Goal: Find contact information

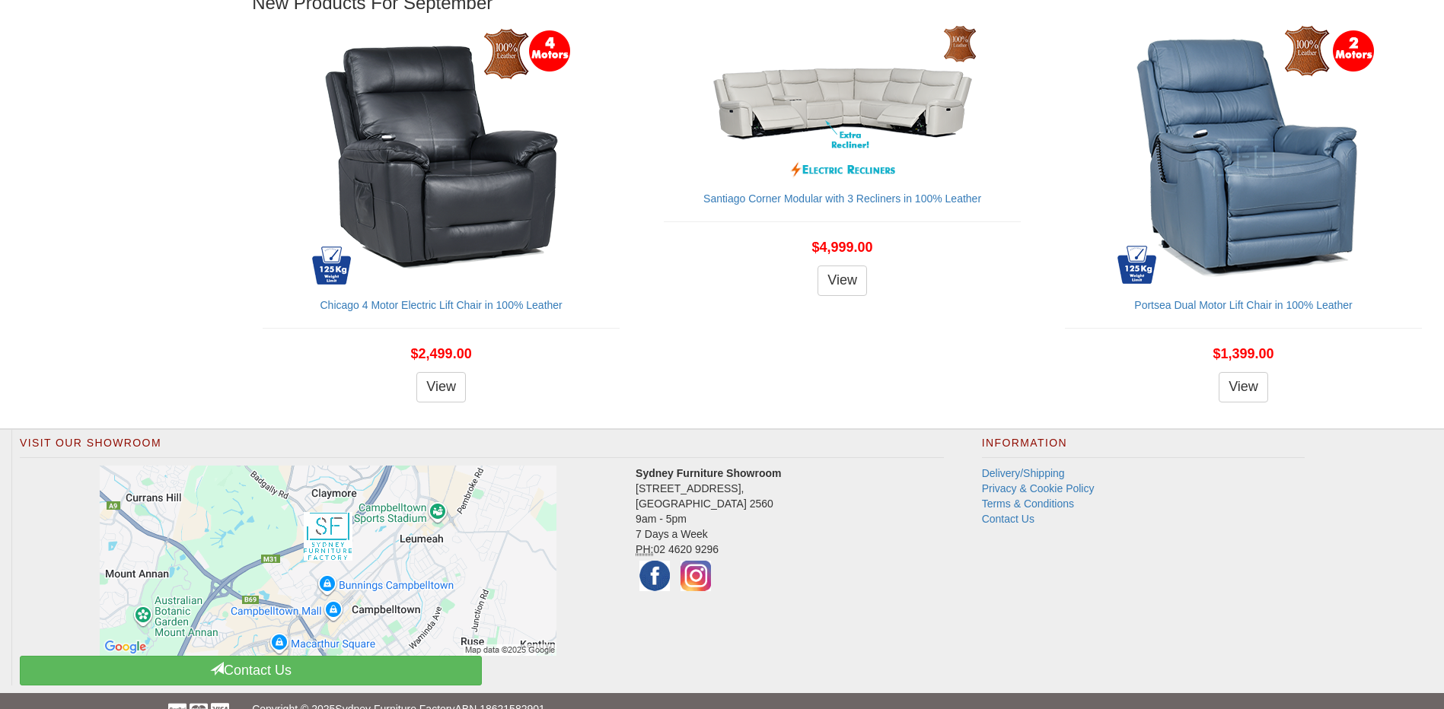
scroll to position [1793, 0]
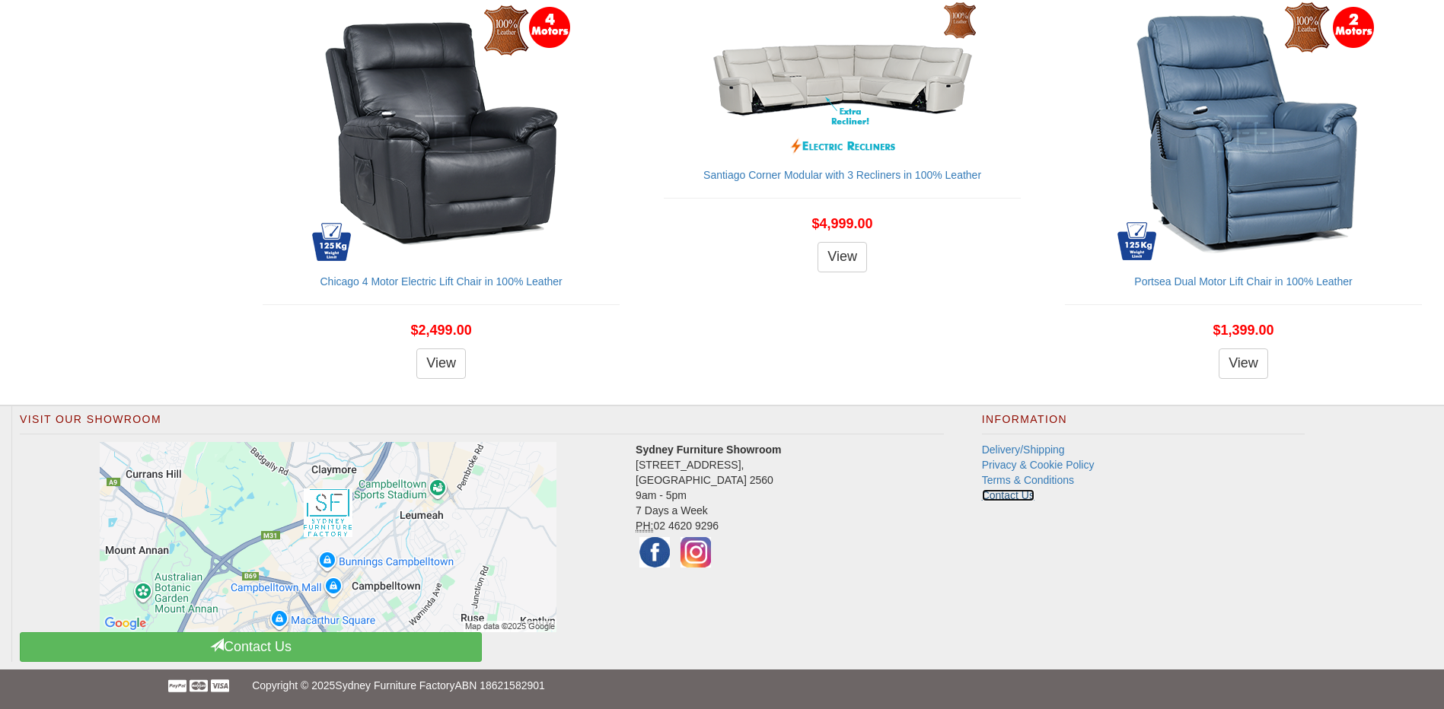
click at [993, 495] on link "Contact Us" at bounding box center [1008, 495] width 53 height 12
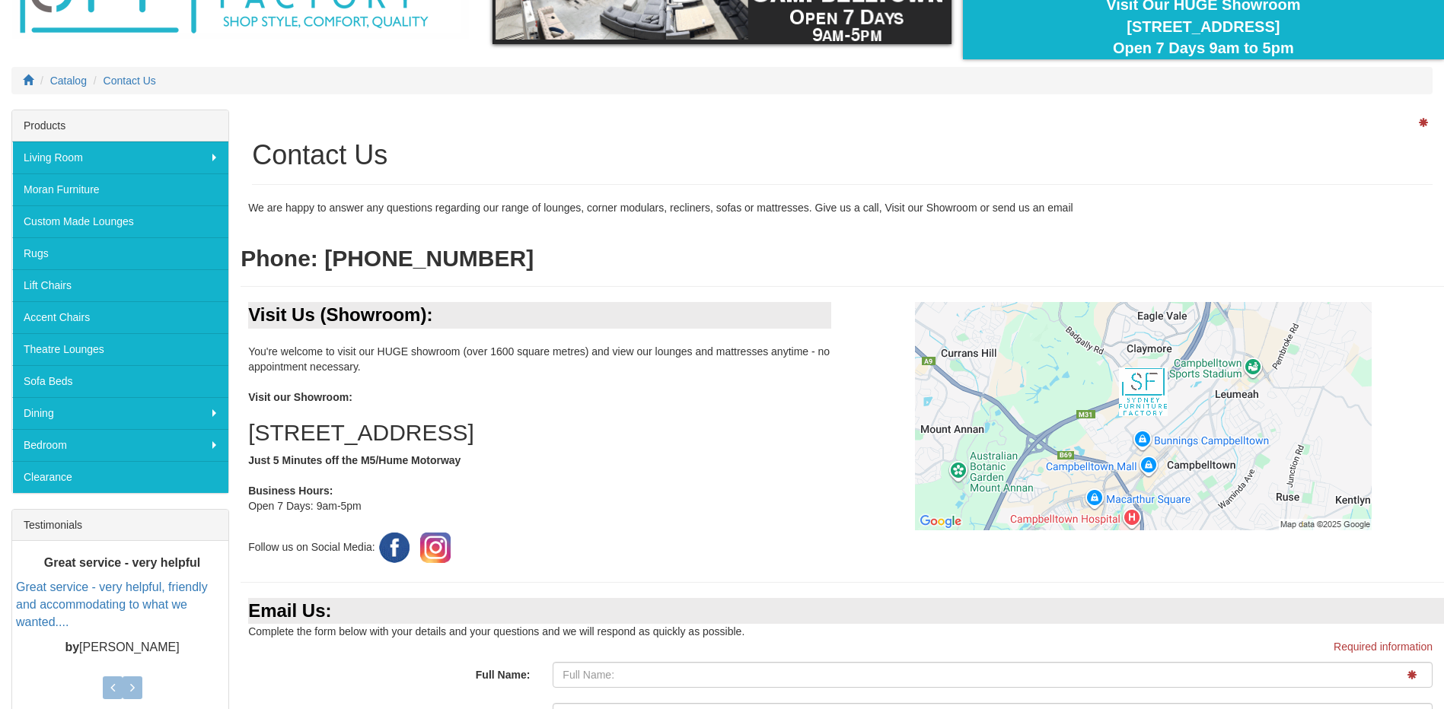
scroll to position [128, 0]
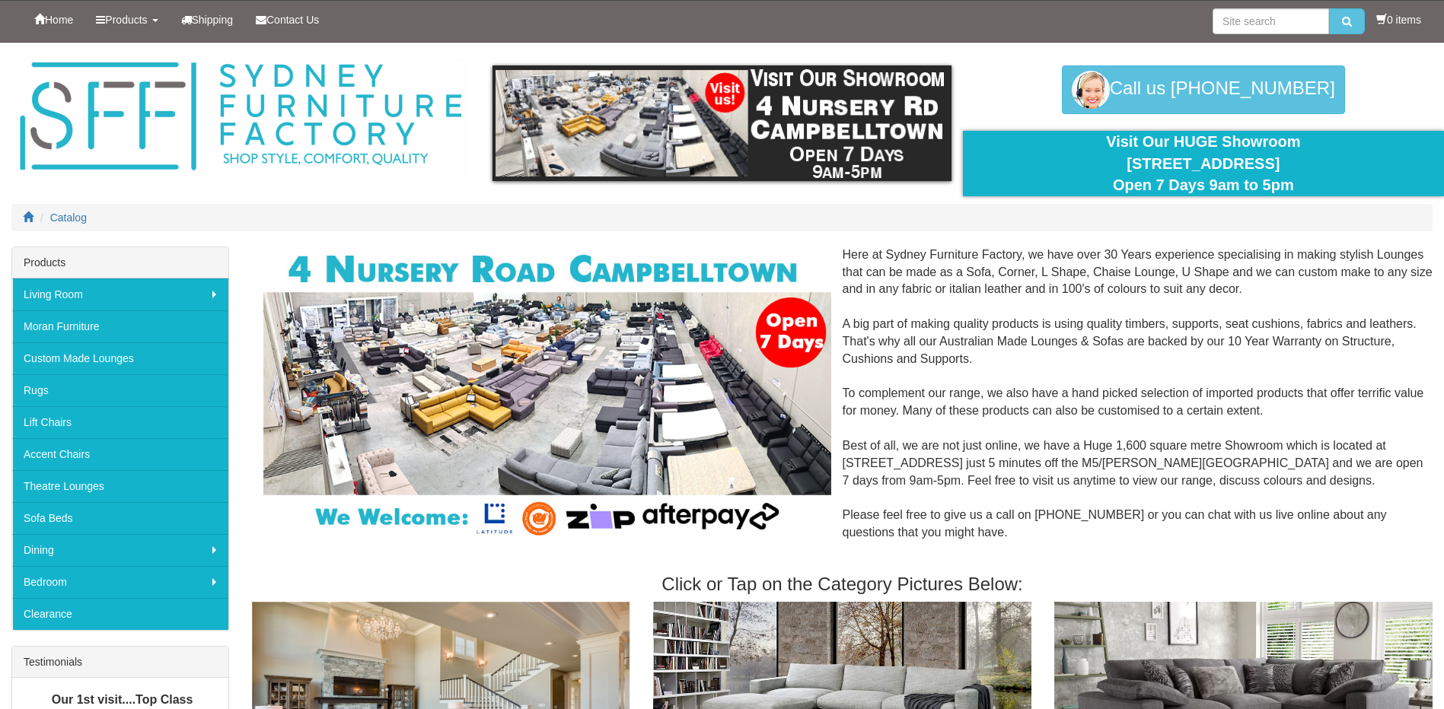
scroll to position [1793, 0]
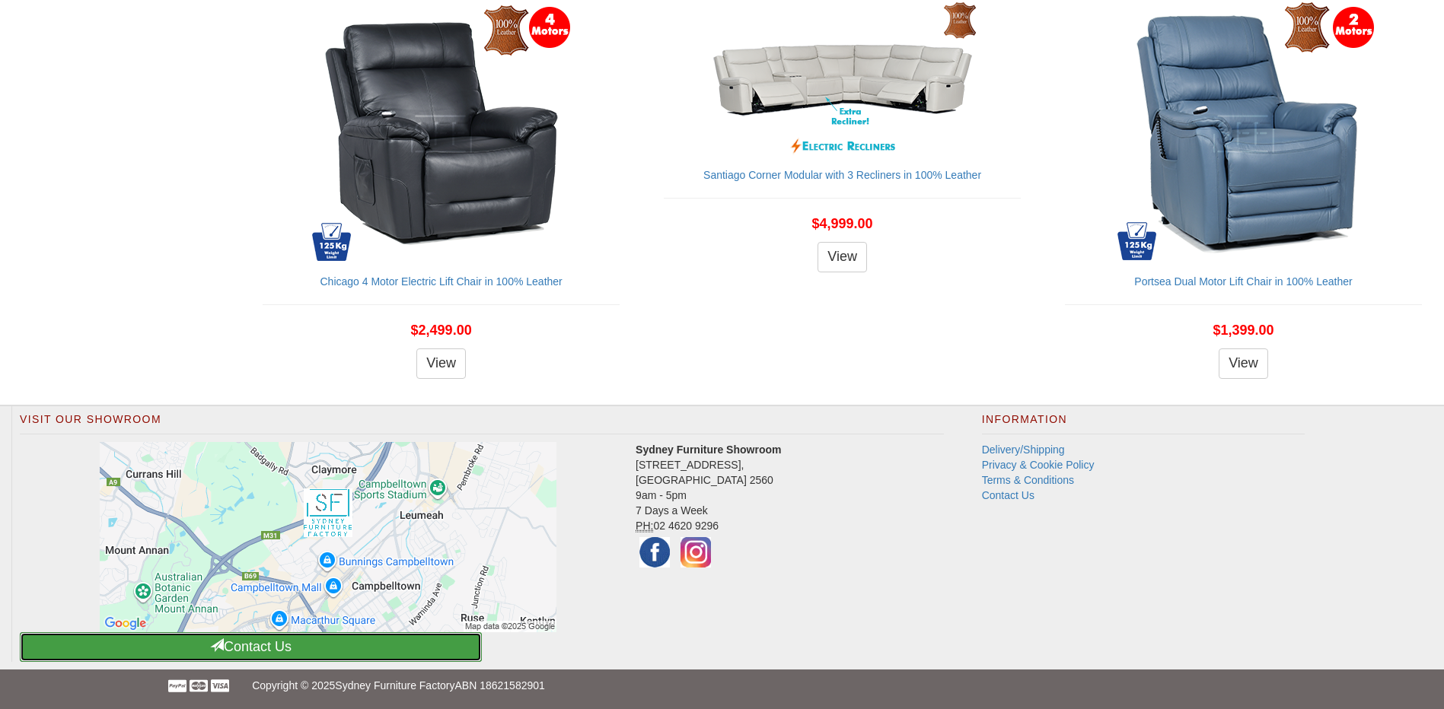
click at [342, 647] on link "Contact Us" at bounding box center [251, 647] width 462 height 30
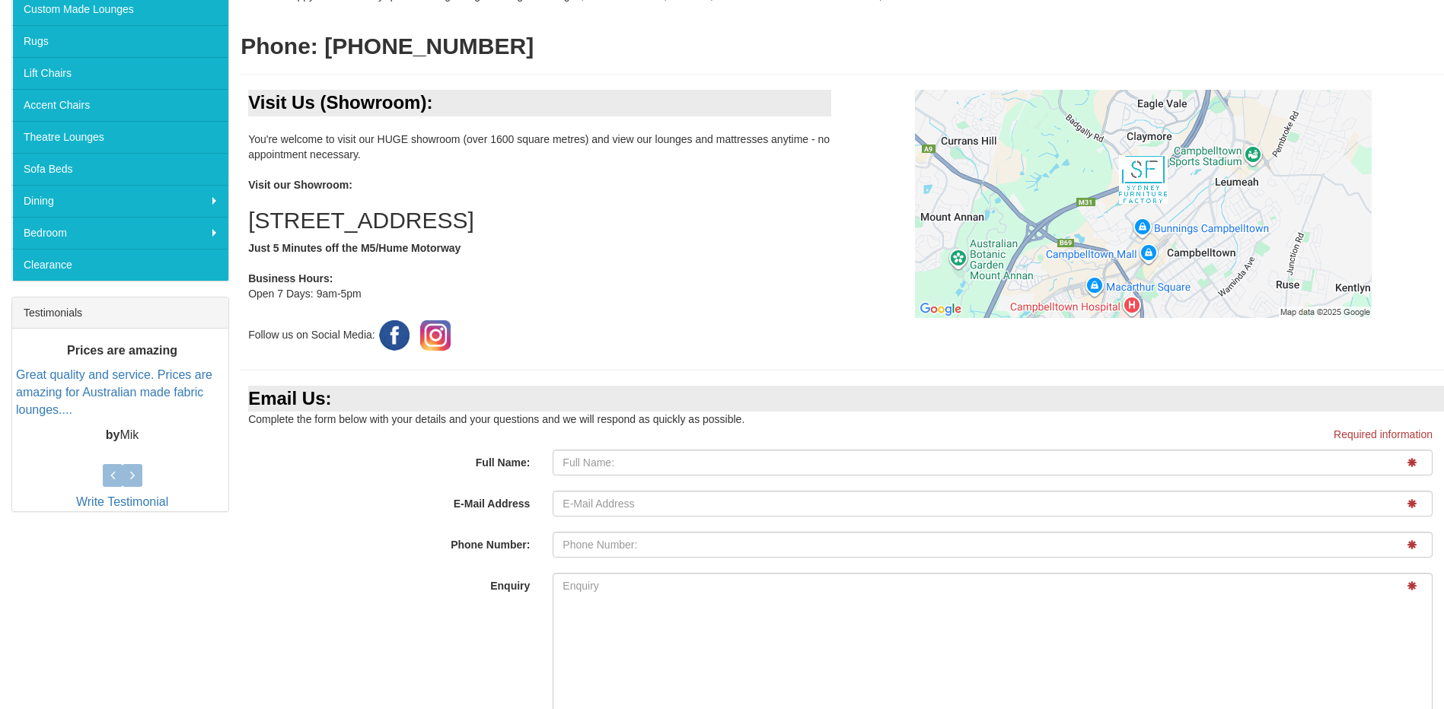
scroll to position [457, 0]
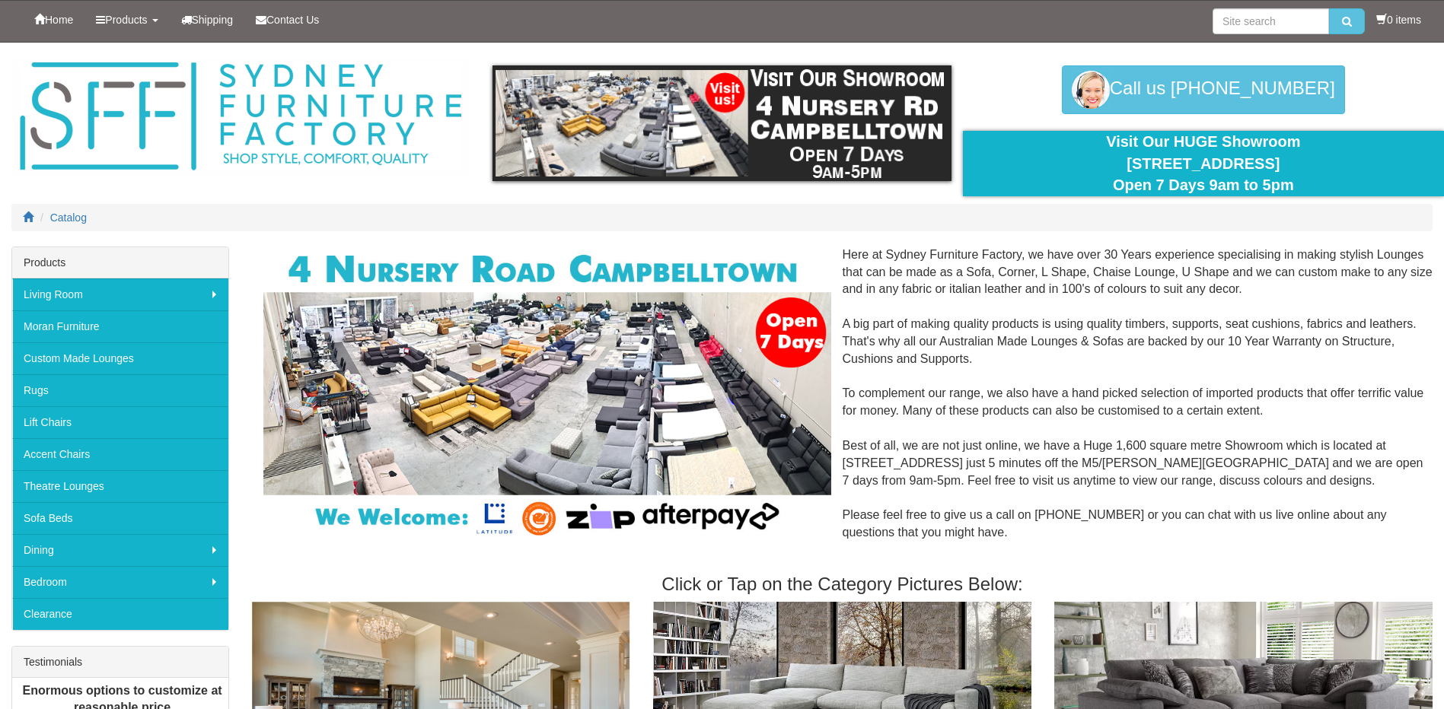
scroll to position [1793, 0]
